Goal: Task Accomplishment & Management: Manage account settings

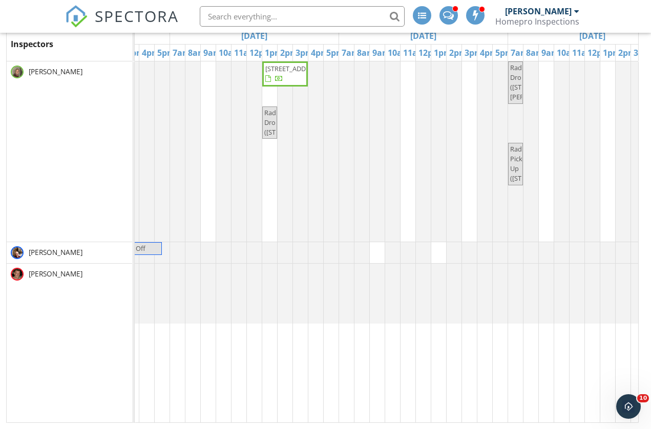
scroll to position [136, 0]
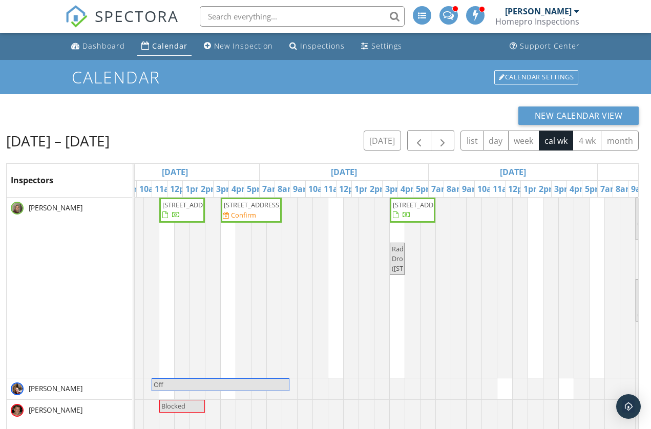
scroll to position [0, 407]
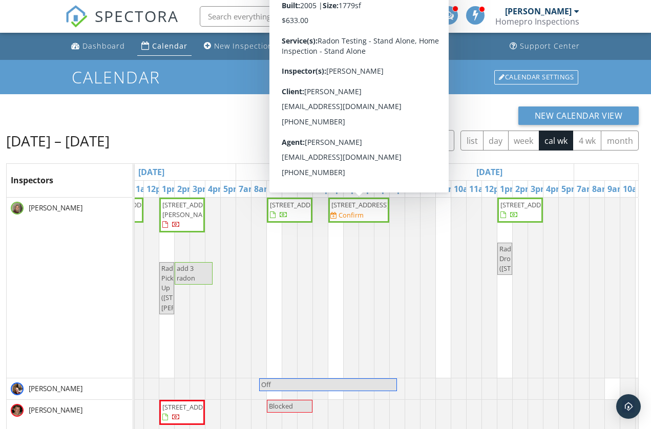
click at [374, 210] on span "3037 Venice Ln NW, Rochester 55901" at bounding box center [358, 205] width 57 height 10
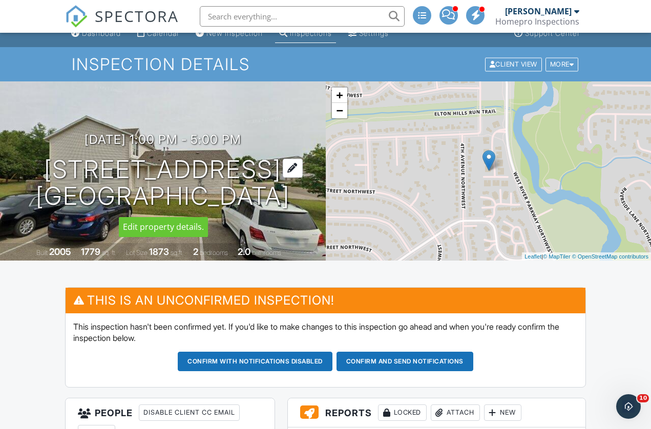
click at [94, 164] on h1 "3037 Venice Ln NW Rochester, MN 55901" at bounding box center [163, 183] width 254 height 54
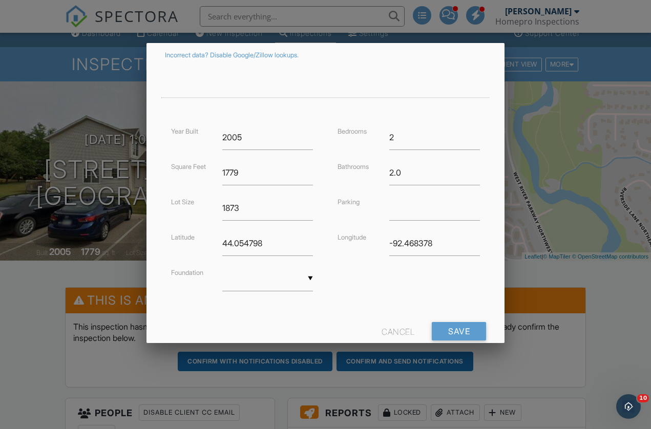
scroll to position [185, 0]
click at [240, 172] on input "1779" at bounding box center [267, 171] width 91 height 25
type input "1845"
click at [468, 327] on input "Save" at bounding box center [459, 330] width 54 height 18
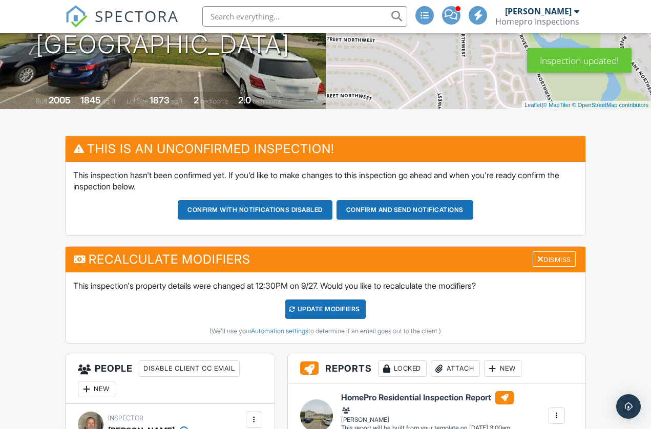
scroll to position [183, 0]
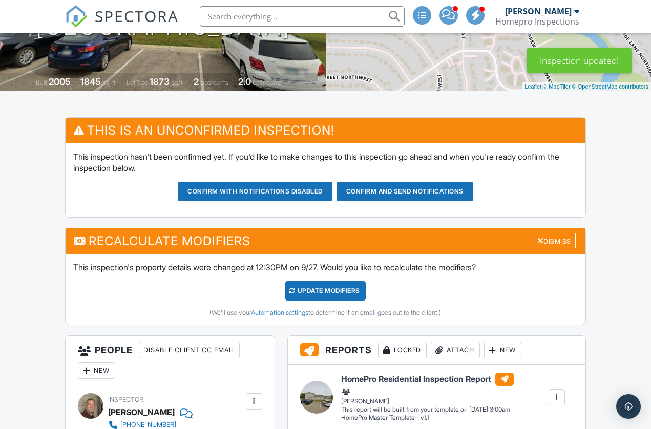
click at [332, 289] on div "UPDATE Modifiers" at bounding box center [325, 290] width 80 height 19
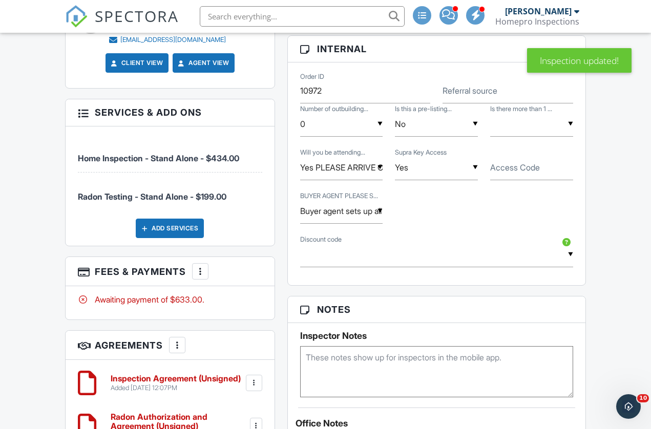
scroll to position [678, 0]
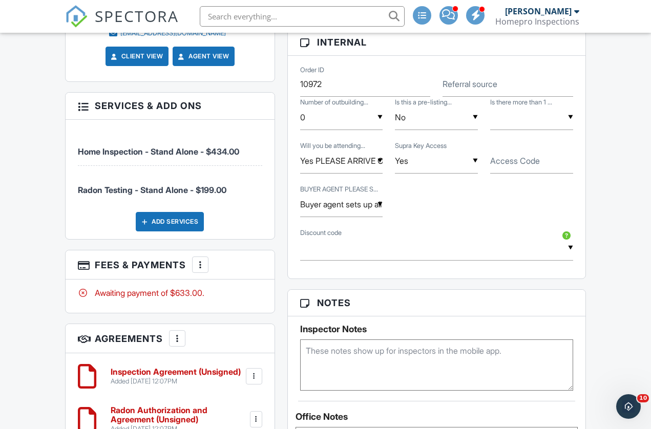
click at [178, 222] on div "Add Services" at bounding box center [170, 221] width 68 height 19
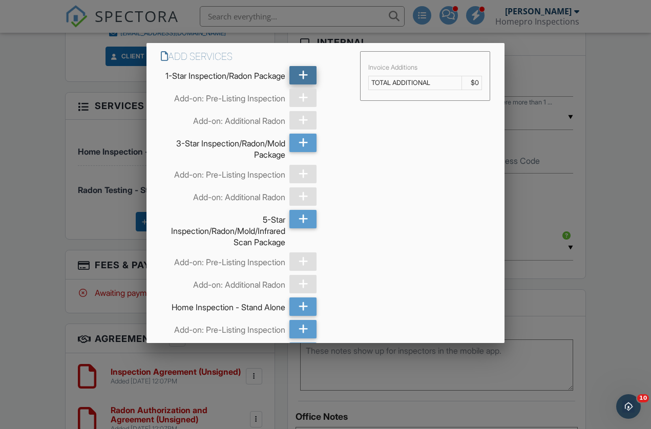
click at [302, 77] on icon at bounding box center [304, 75] width 10 height 18
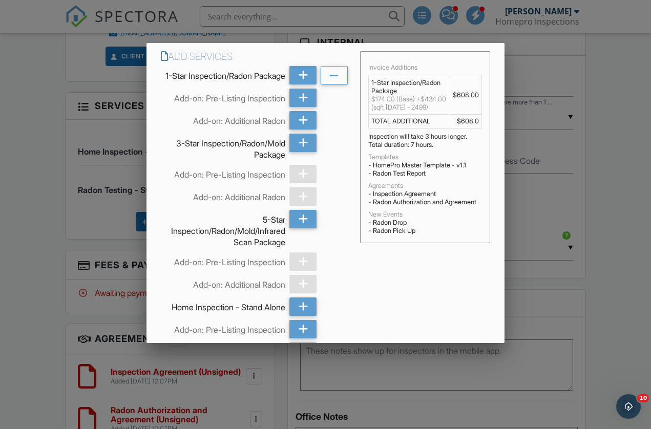
scroll to position [0, 0]
click at [628, 260] on div at bounding box center [325, 217] width 651 height 537
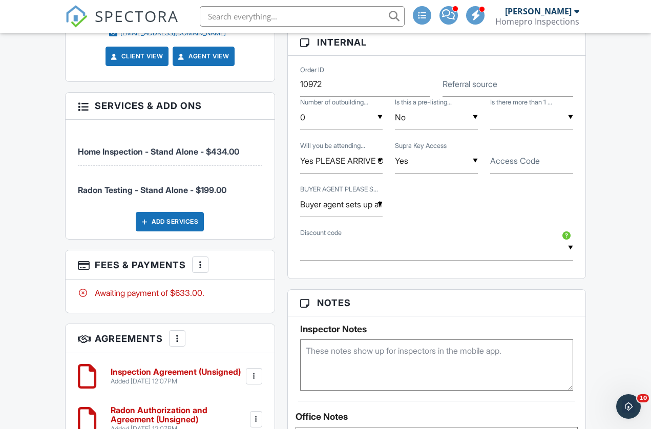
click at [177, 217] on div "Add Services" at bounding box center [170, 221] width 68 height 19
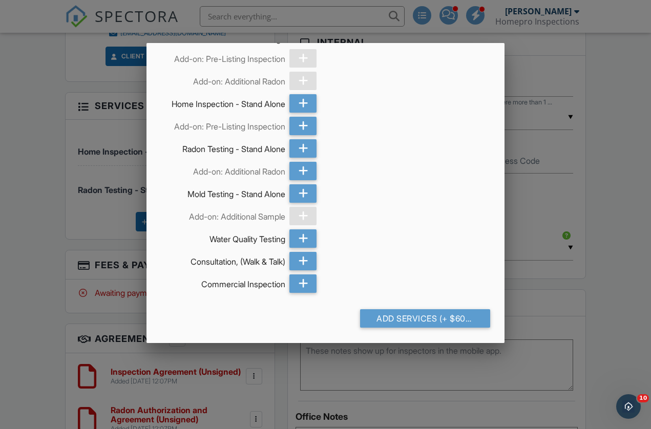
scroll to position [210, 0]
click at [415, 317] on div "Add Services (+ $608.0)" at bounding box center [425, 318] width 130 height 18
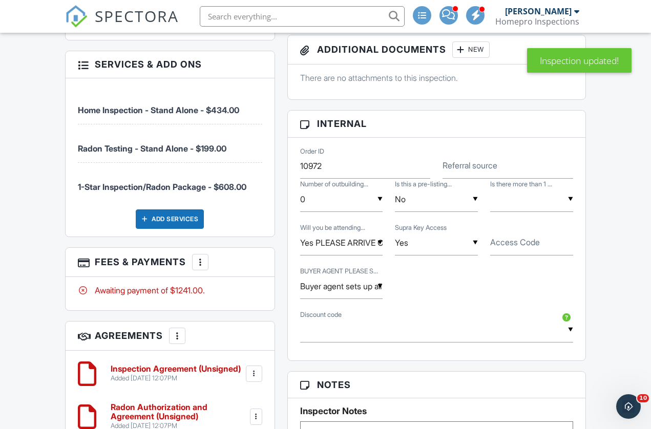
click at [205, 263] on div at bounding box center [200, 262] width 10 height 10
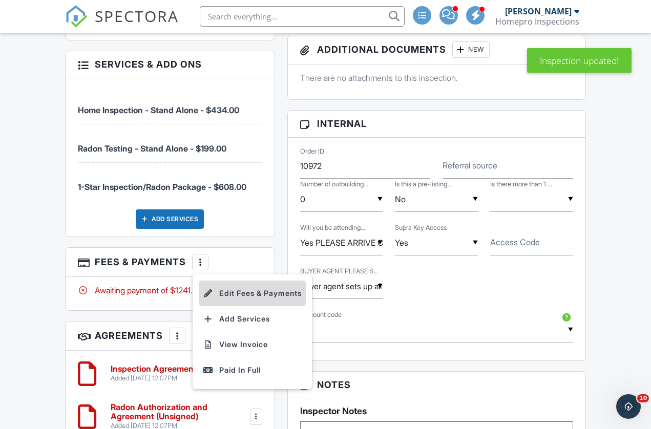
click at [233, 287] on li "Edit Fees & Payments" at bounding box center [252, 294] width 107 height 26
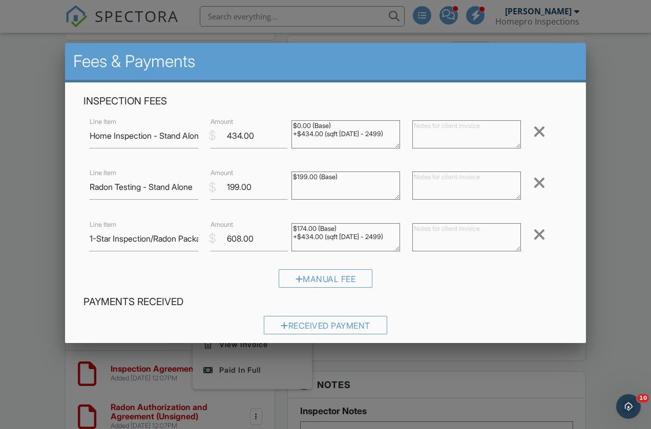
click at [542, 134] on div at bounding box center [539, 131] width 12 height 16
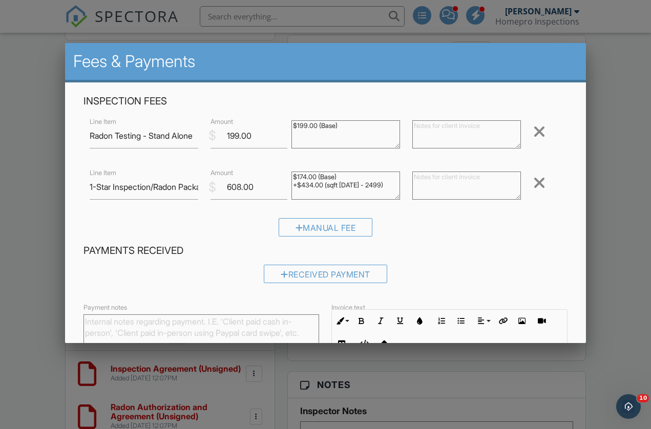
click at [541, 132] on div at bounding box center [539, 131] width 12 height 16
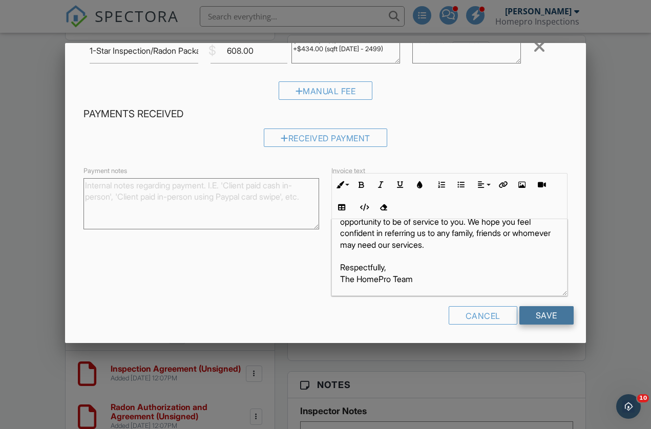
scroll to position [83, 0]
click at [544, 311] on input "Save" at bounding box center [546, 315] width 54 height 18
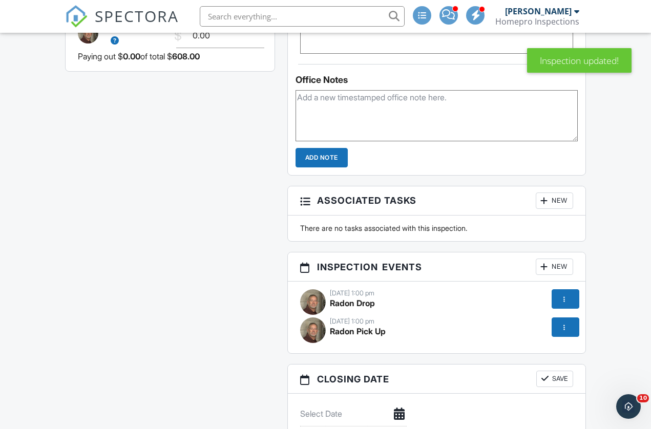
scroll to position [1140, 0]
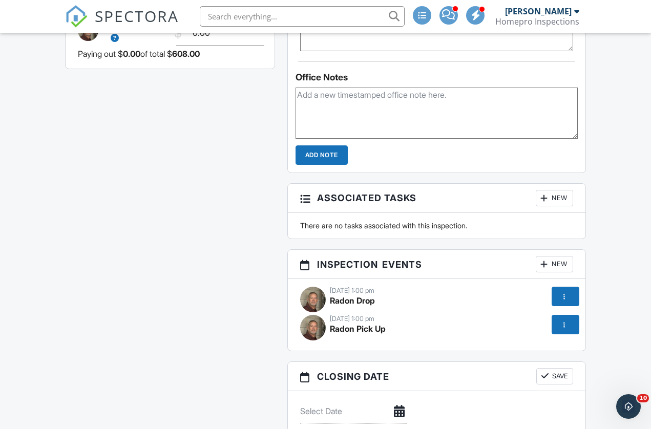
click at [566, 322] on div at bounding box center [564, 325] width 10 height 10
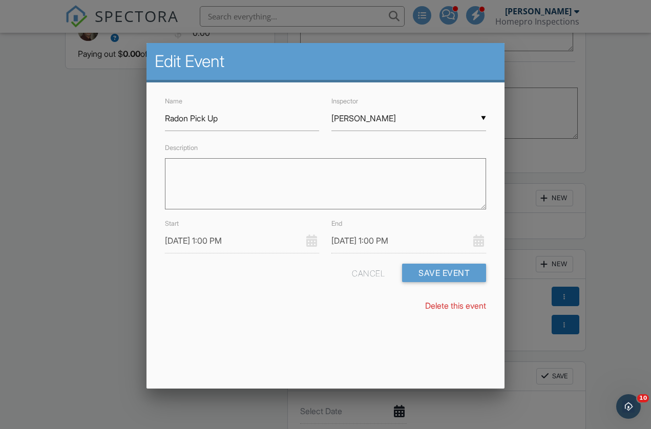
click at [206, 238] on input "[DATE] 1:00 PM" at bounding box center [242, 240] width 155 height 25
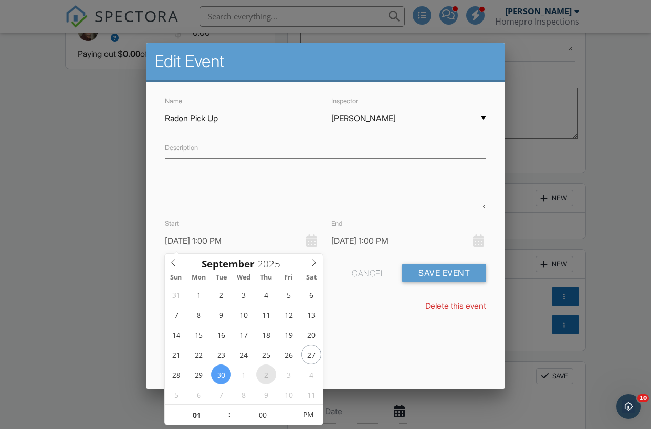
type input "10/02/2025 1:00 PM"
click at [266, 234] on input "10/02/2025 1:00 PM" at bounding box center [242, 240] width 155 height 25
type input "10/02/2025 12:00 PM"
type input "12"
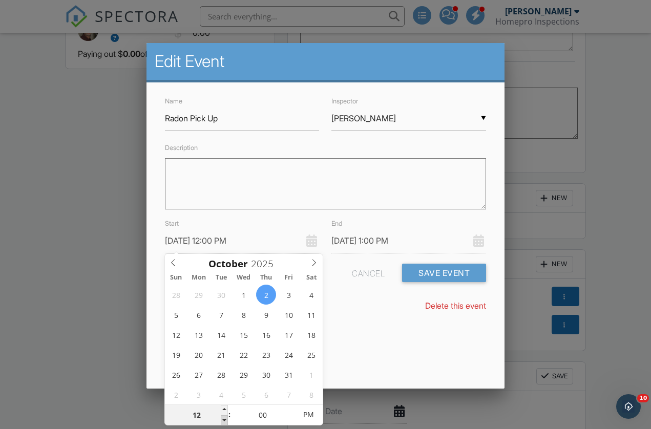
click at [224, 420] on span at bounding box center [224, 420] width 7 height 10
type input "10/02/2025 12:00 PM"
type input "10/02/2025 11:00 AM"
type input "11"
click at [224, 420] on span at bounding box center [224, 420] width 7 height 10
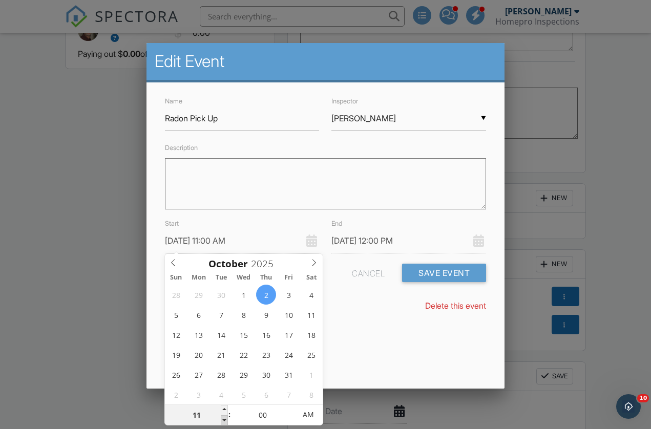
type input "10/02/2025 10:00 AM"
type input "10"
click at [224, 420] on span at bounding box center [224, 420] width 7 height 10
type input "10/02/2025 10:00 AM"
type input "10"
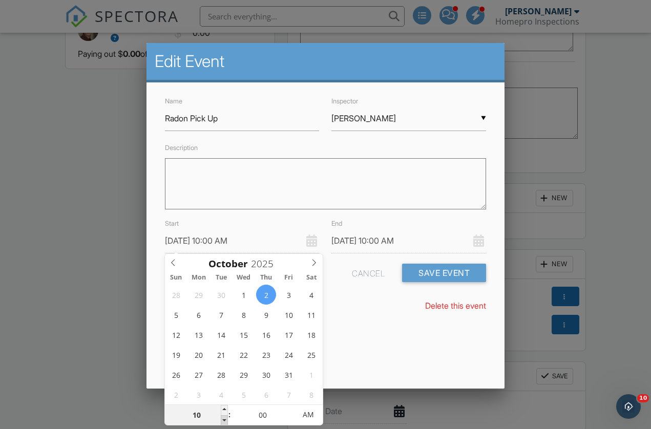
type input "10/02/2025 9:00 AM"
type input "09"
click at [224, 420] on span at bounding box center [224, 420] width 7 height 10
type input "10/02/2025 9:00 AM"
type input "09"
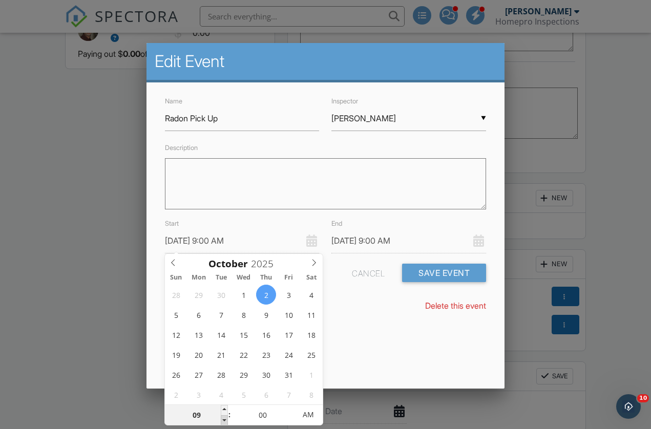
type input "[DATE] 8:00 AM"
type input "08"
click at [224, 420] on span at bounding box center [224, 420] width 7 height 10
type input "[DATE] 8:00 AM"
type input "08"
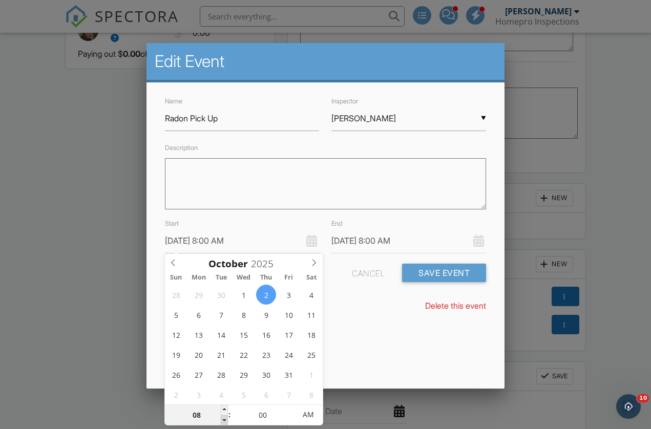
type input "[DATE] 7:00 AM"
type input "07"
click at [224, 420] on span at bounding box center [224, 420] width 7 height 10
type input "[DATE] 7:00 AM"
type input "07"
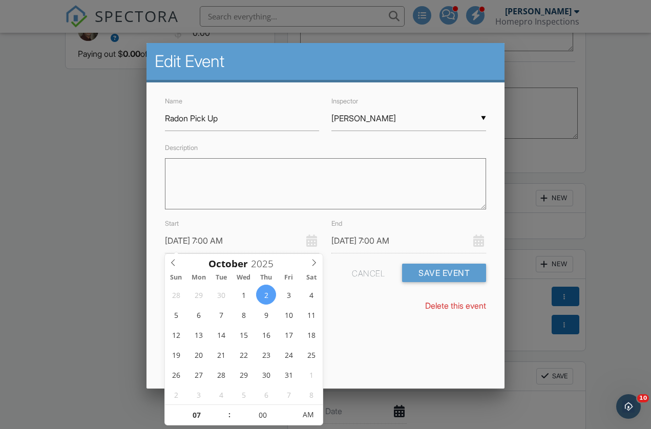
click at [366, 243] on input "[DATE] 7:00 AM" at bounding box center [408, 240] width 155 height 25
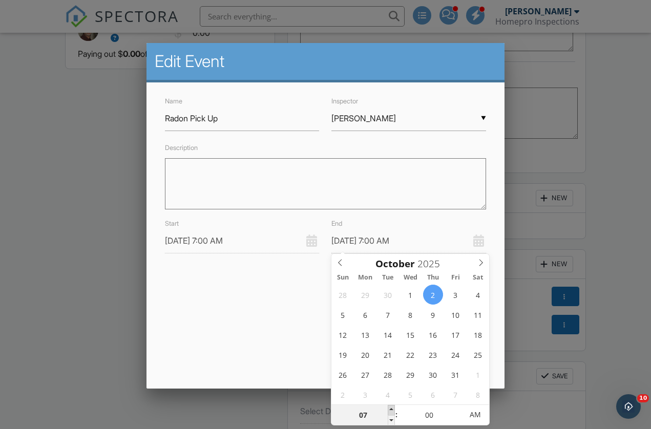
type input "[DATE] 8:00 AM"
type input "08"
click at [391, 410] on span at bounding box center [391, 410] width 7 height 10
click at [297, 328] on div "Name Radon Pick Up Inspector ▼ Steve Simmons Steve Simmons Garth Lee Rick Erick…" at bounding box center [325, 208] width 358 height 252
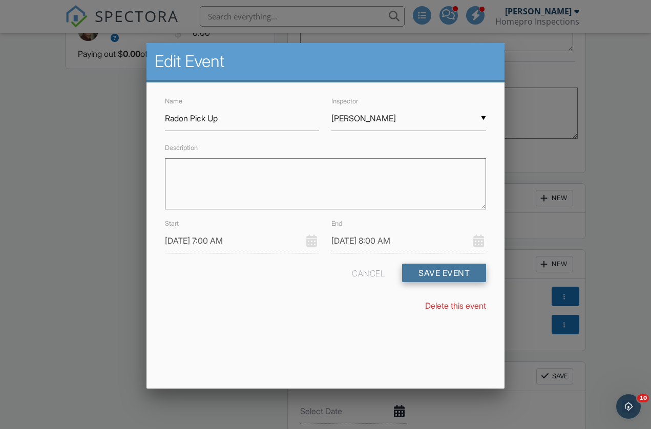
click at [468, 270] on button "Save Event" at bounding box center [444, 273] width 84 height 18
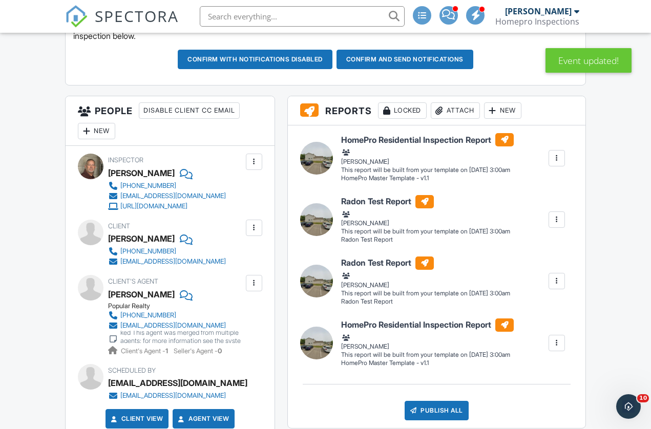
scroll to position [320, 0]
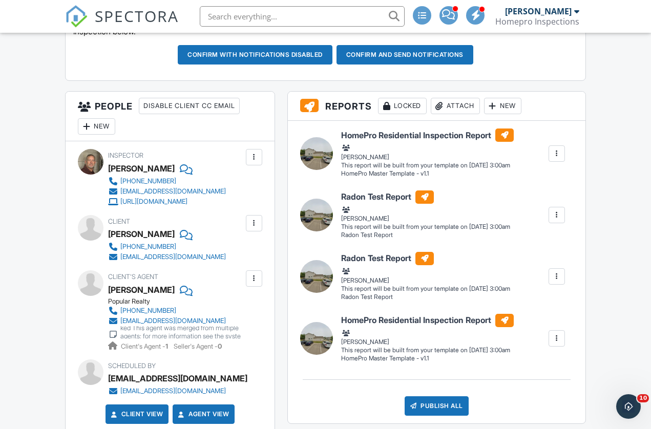
click at [558, 278] on div at bounding box center [557, 276] width 10 height 10
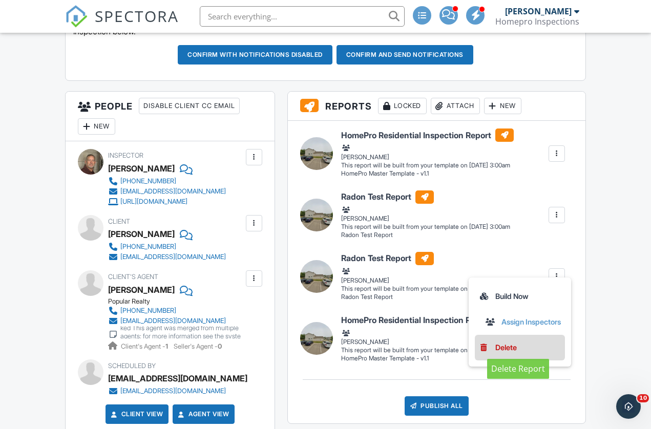
click at [502, 347] on div "Delete" at bounding box center [506, 347] width 22 height 11
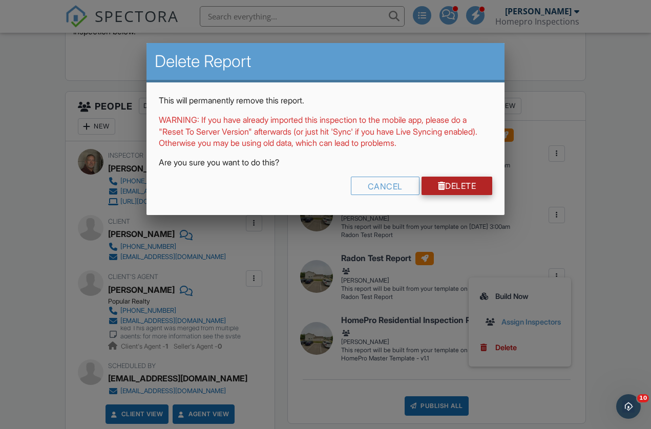
click at [457, 185] on link "Delete" at bounding box center [456, 186] width 71 height 18
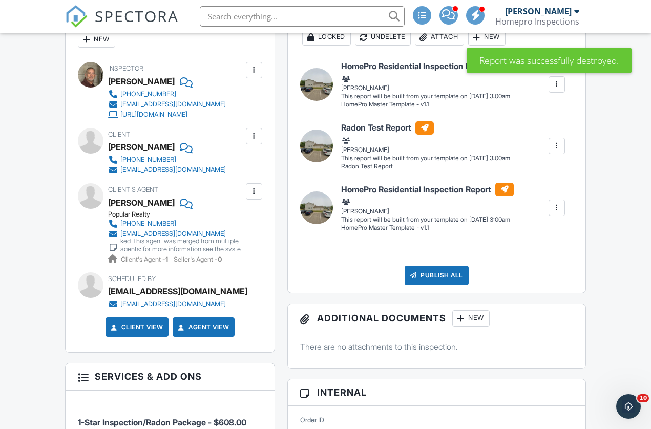
click at [558, 207] on div at bounding box center [557, 208] width 10 height 10
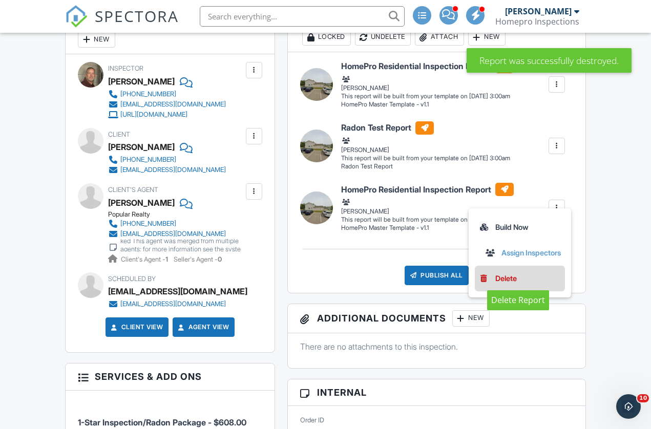
click at [511, 279] on div "Delete" at bounding box center [506, 278] width 22 height 11
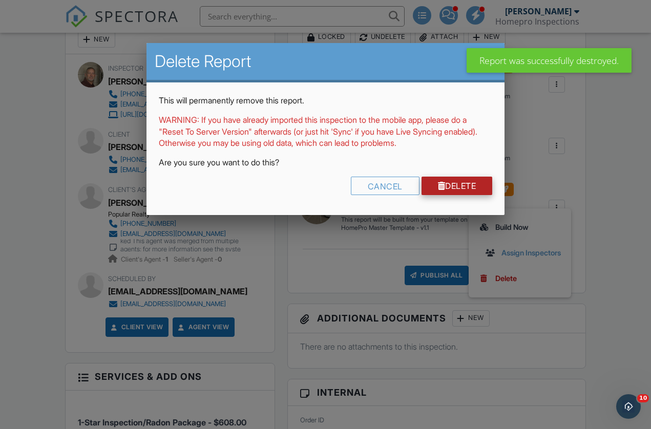
click at [462, 185] on link "Delete" at bounding box center [456, 186] width 71 height 18
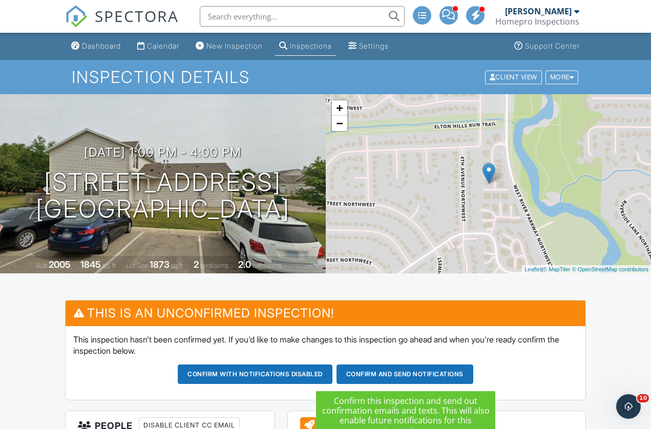
click at [402, 379] on button "Confirm and send notifications" at bounding box center [404, 374] width 137 height 19
